Goal: Task Accomplishment & Management: Use online tool/utility

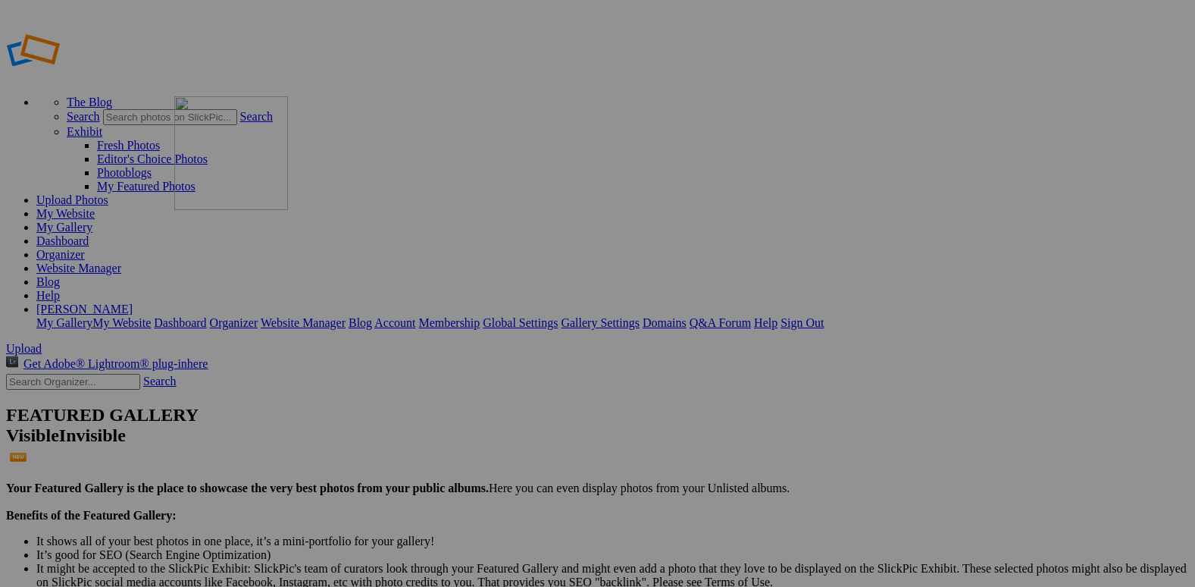
drag, startPoint x: 416, startPoint y: 211, endPoint x: 388, endPoint y: 199, distance: 30.6
drag, startPoint x: 692, startPoint y: 220, endPoint x: 483, endPoint y: 180, distance: 213.0
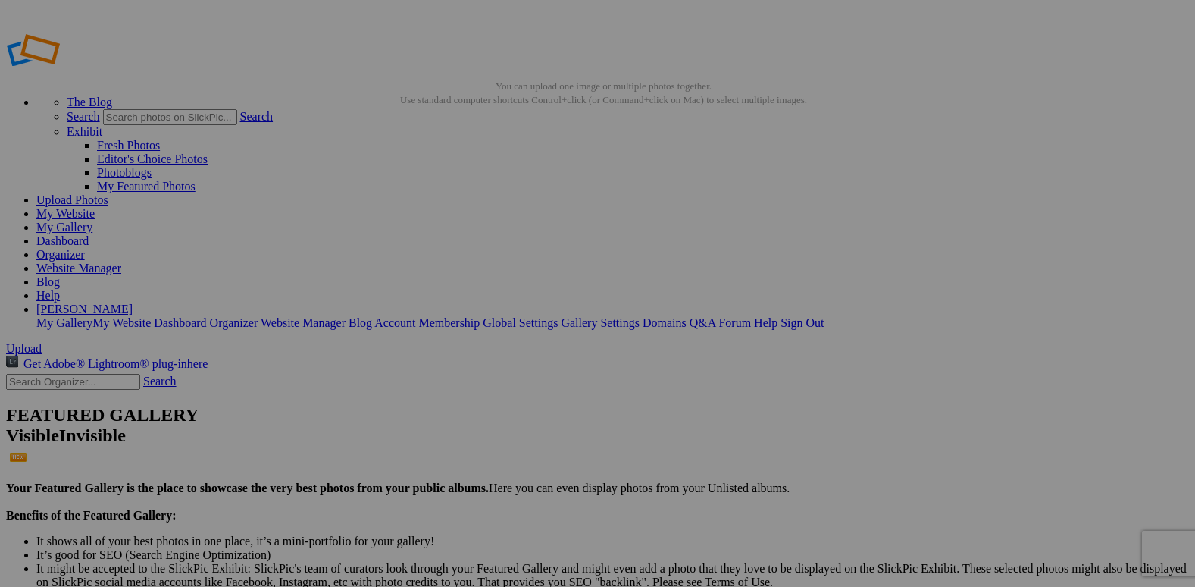
click at [497, 400] on span "Yes" at bounding box center [488, 406] width 17 height 13
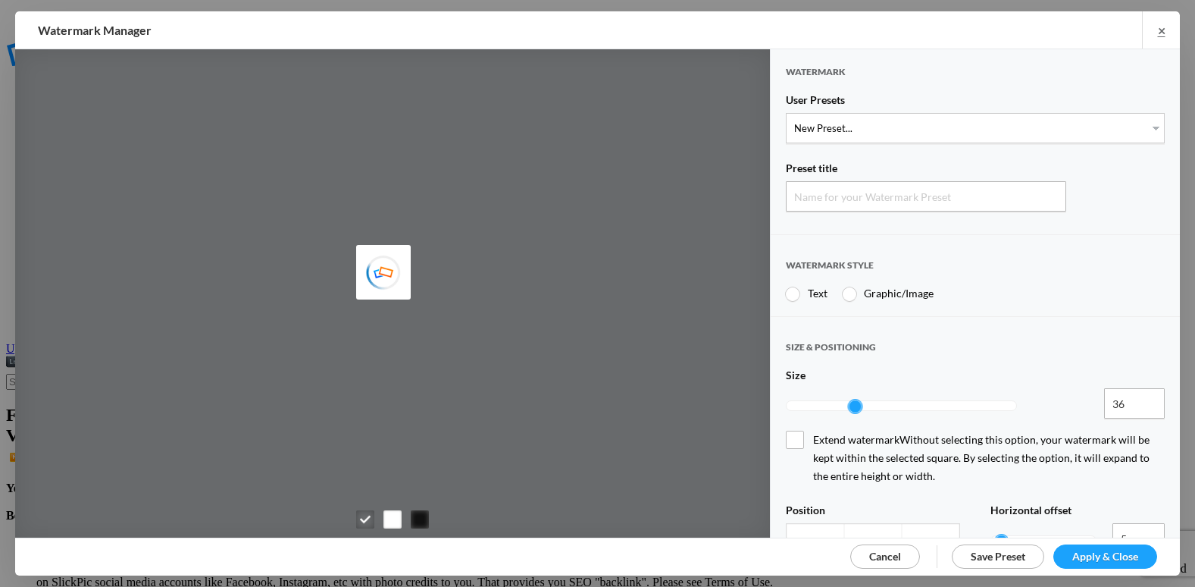
type input "Watermark-9/18/2025"
radio input "true"
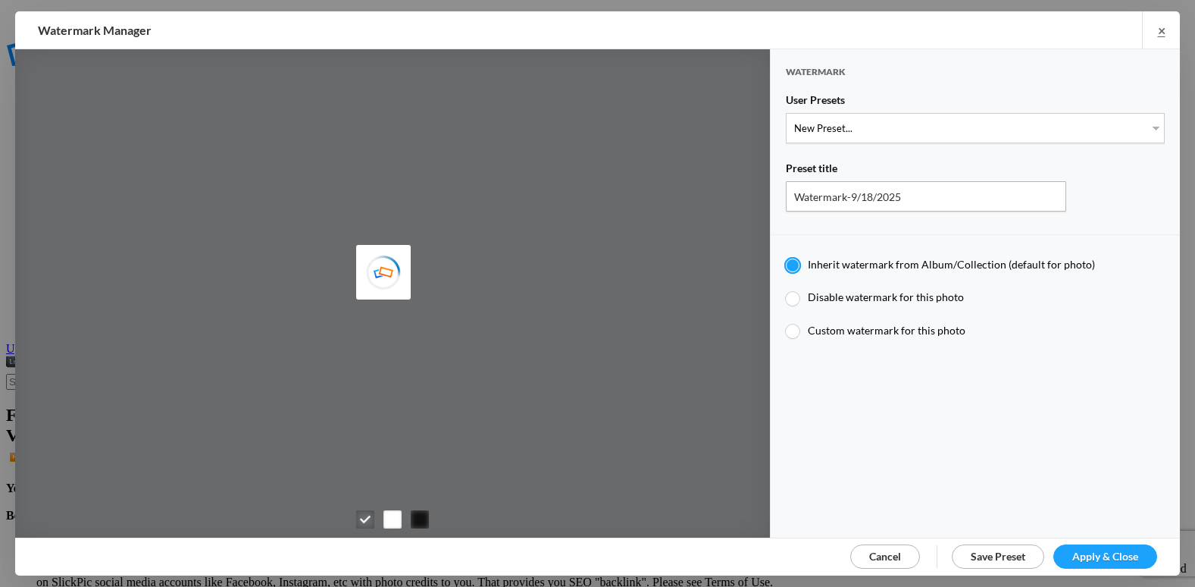
type input "etergensports"
click at [917, 125] on select "New Preset... @etergen_sports lower @etergen_sports2 PRINT WATERMARK LOWER" at bounding box center [975, 128] width 379 height 30
select select "2: Object"
click at [786, 113] on select "New Preset... @etergen_sports lower @etergen_sports2 PRINT WATERMARK LOWER" at bounding box center [975, 128] width 379 height 30
type input "@etergen_sports2"
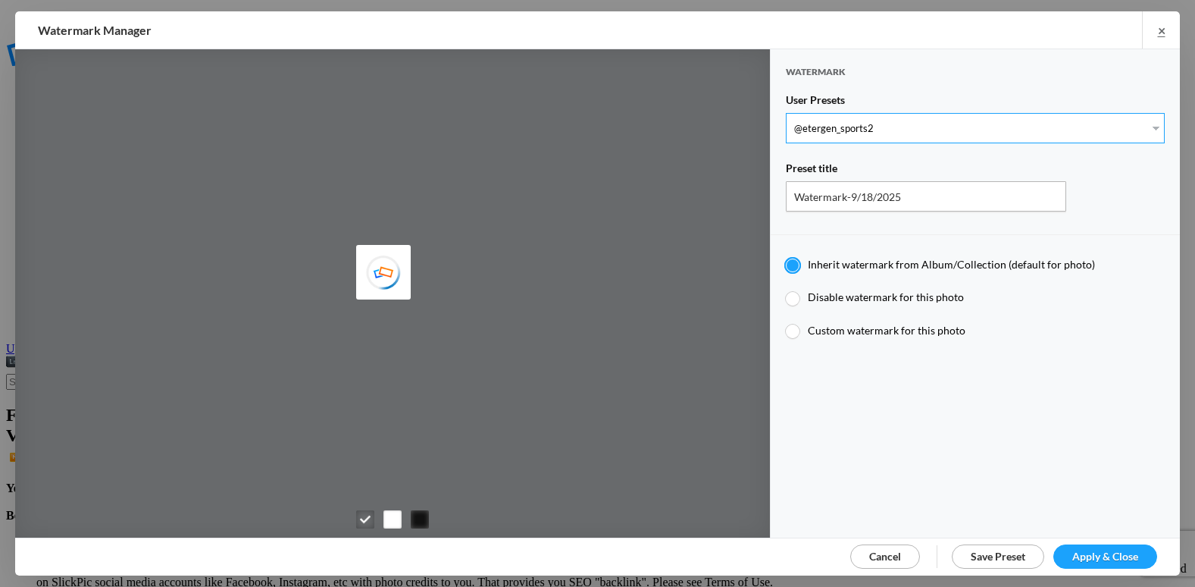
type input "@etergen_sports"
type input "0.5"
type input "128"
radio input "true"
type input "0"
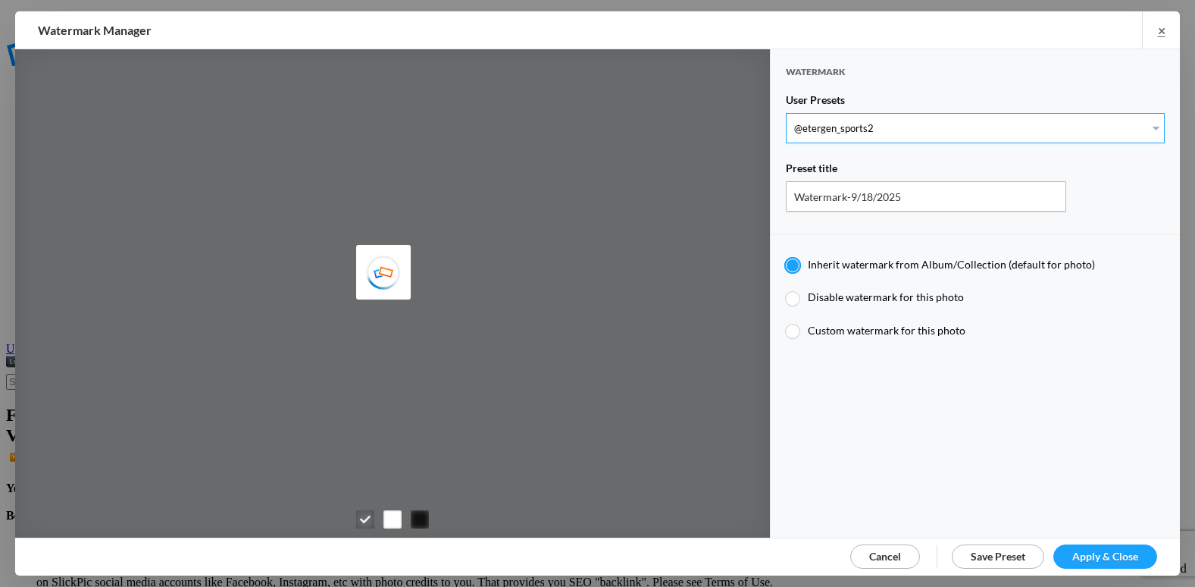
type input "20"
radio input "false"
radio input "true"
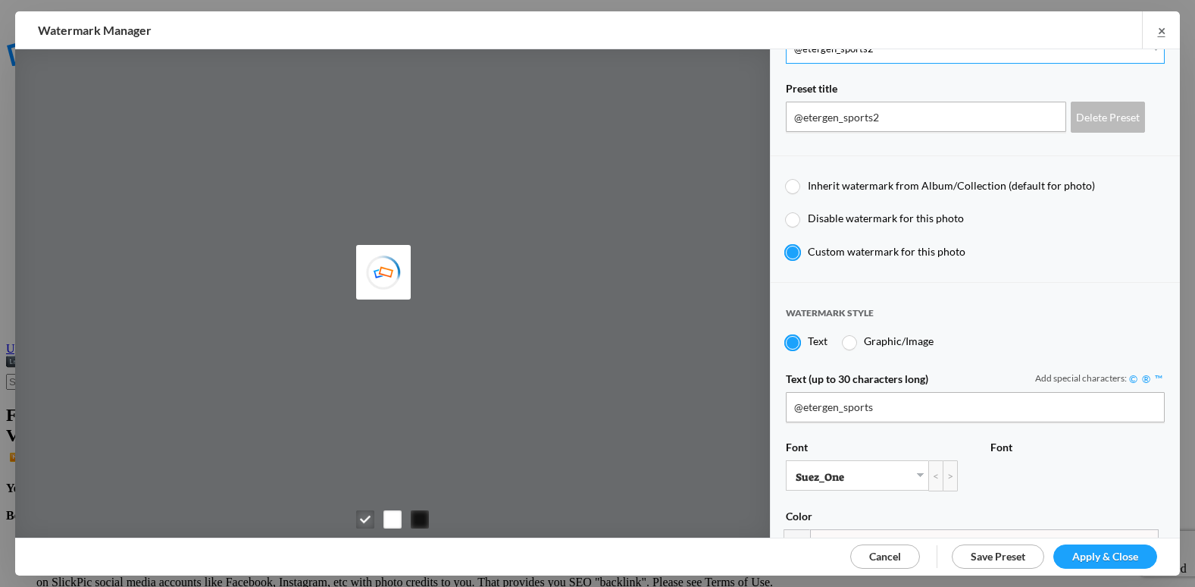
scroll to position [379, 0]
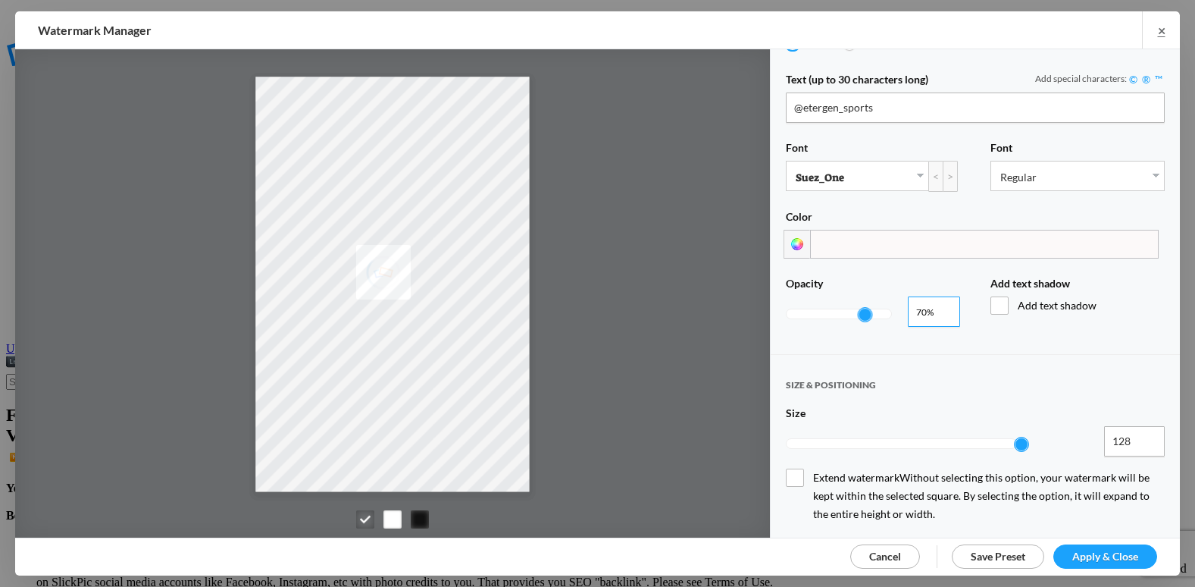
click at [940, 300] on input "0.72" at bounding box center [934, 311] width 52 height 30
type input "0.82"
click at [940, 300] on input "0.82" at bounding box center [934, 311] width 52 height 30
click at [1105, 552] on span "Apply & Close" at bounding box center [1106, 556] width 66 height 13
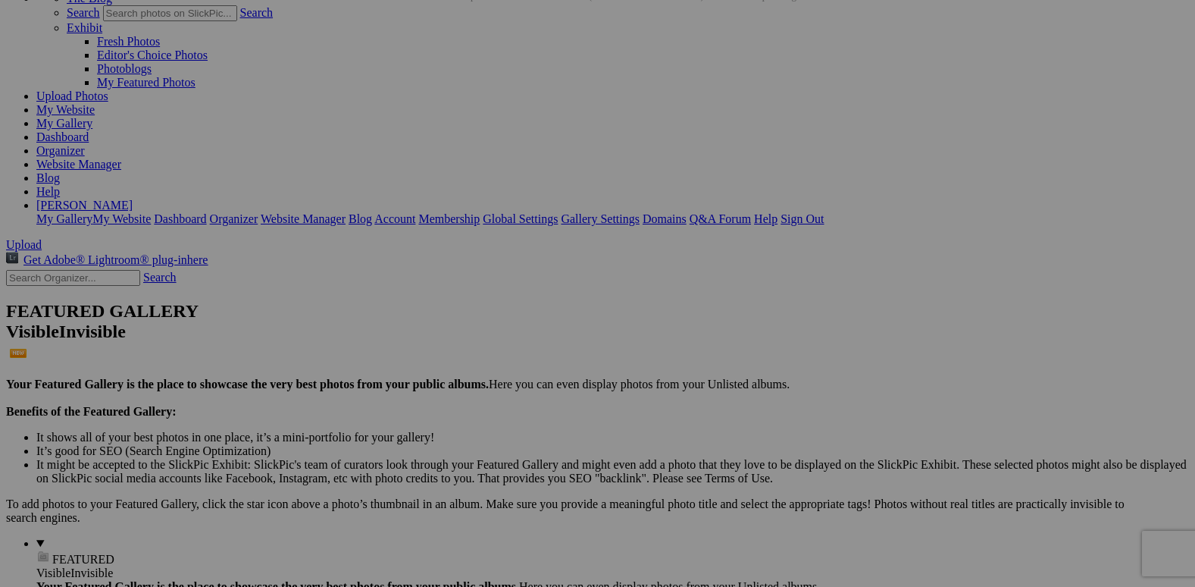
scroll to position [76, 0]
